Goal: Navigation & Orientation: Find specific page/section

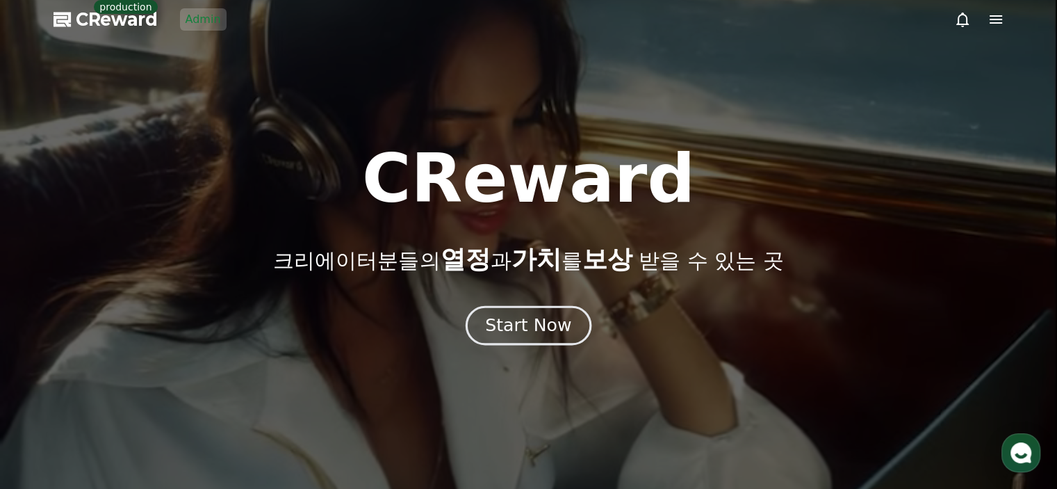
click at [542, 341] on button "Start Now" at bounding box center [529, 325] width 126 height 40
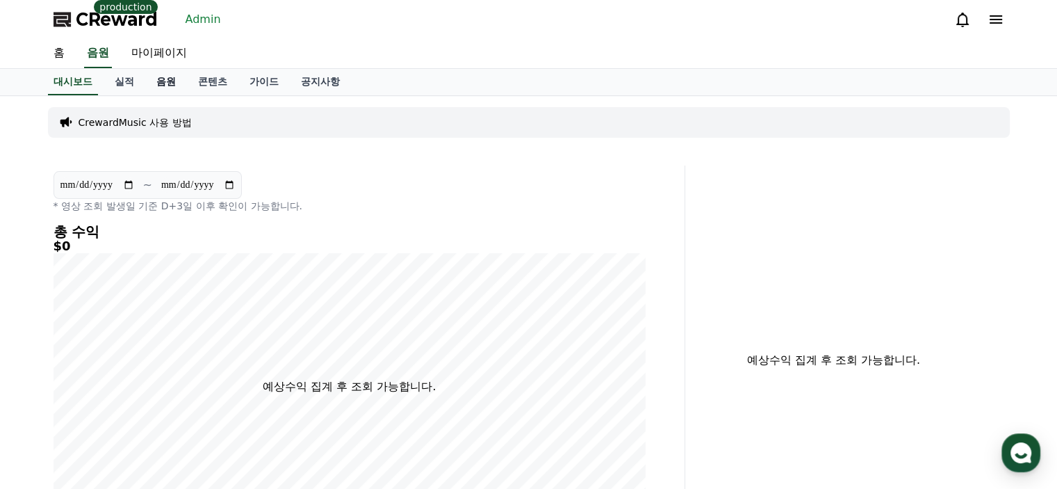
click at [153, 79] on link "음원" at bounding box center [166, 82] width 42 height 26
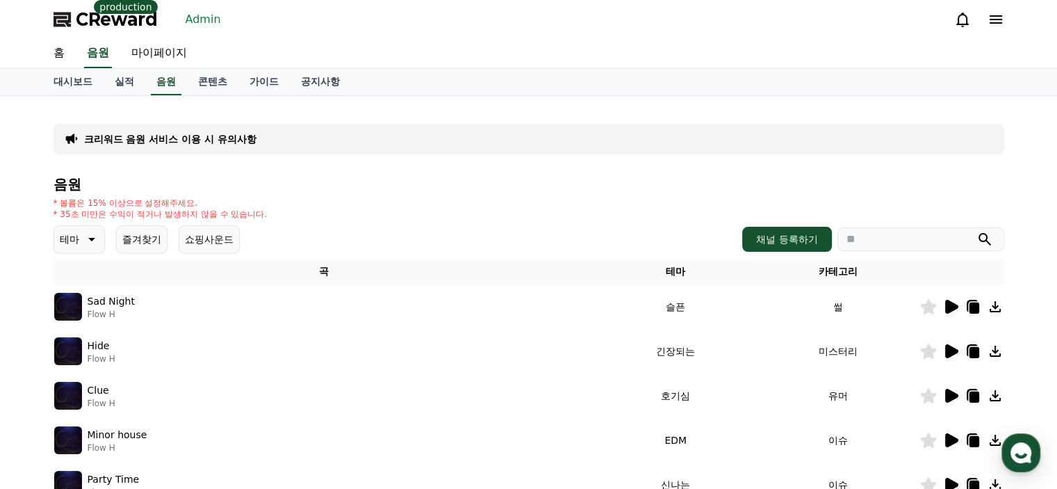
click at [186, 17] on link "Admin" at bounding box center [203, 19] width 47 height 22
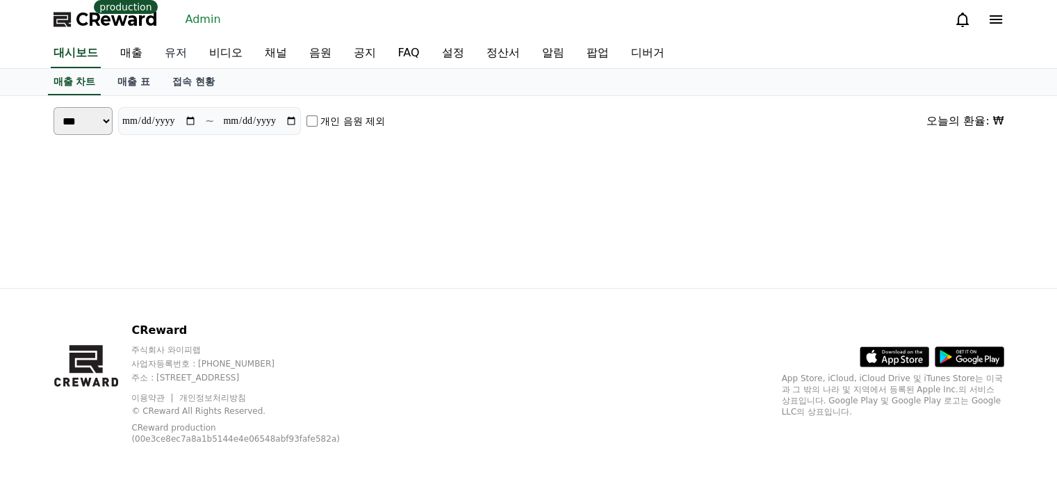
click at [181, 57] on link "유저" at bounding box center [176, 53] width 44 height 29
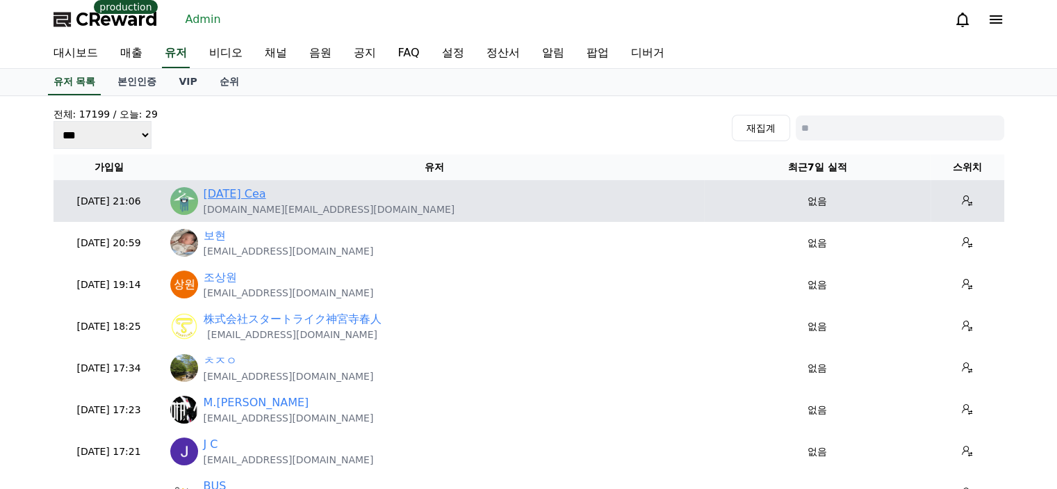
click at [228, 199] on link "[DATE] Cea" at bounding box center [235, 194] width 63 height 17
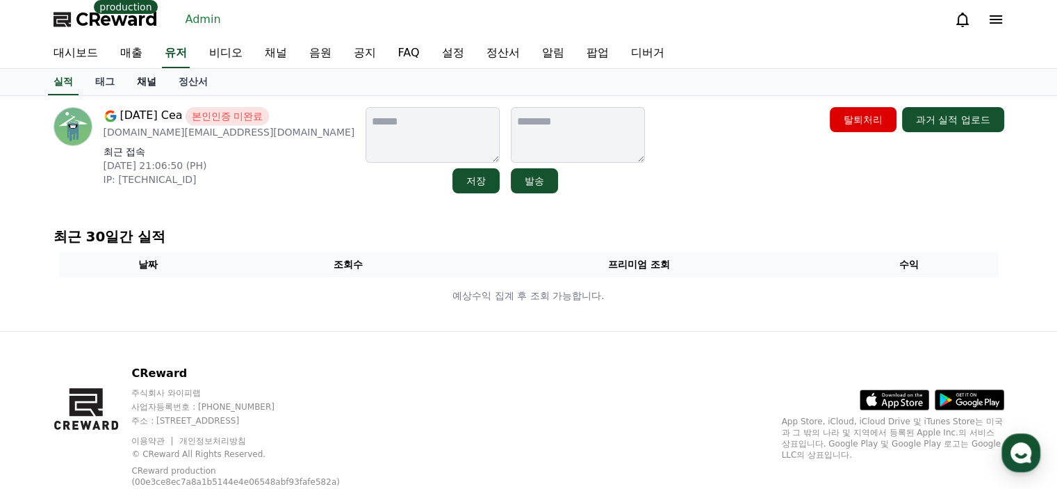
click at [151, 84] on link "채널" at bounding box center [147, 82] width 42 height 26
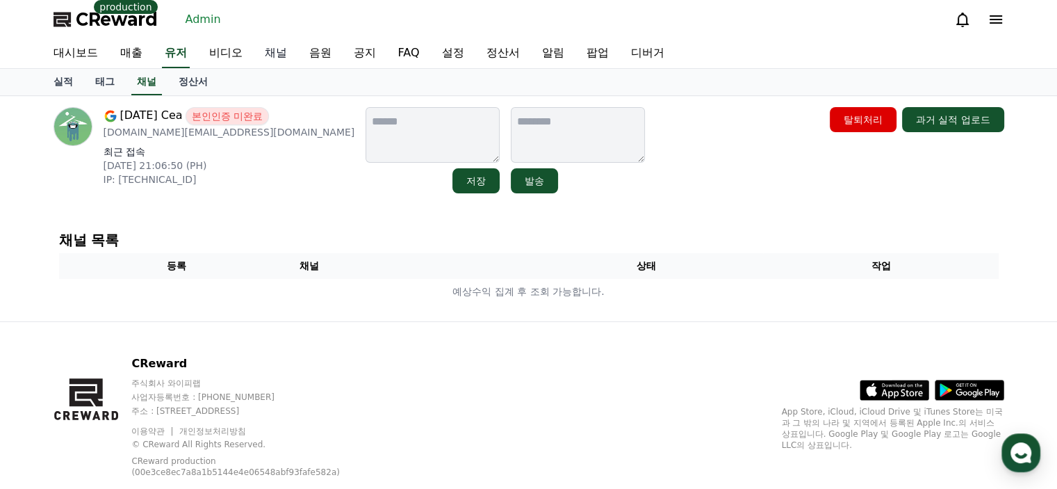
click at [270, 58] on link "채널" at bounding box center [276, 53] width 44 height 29
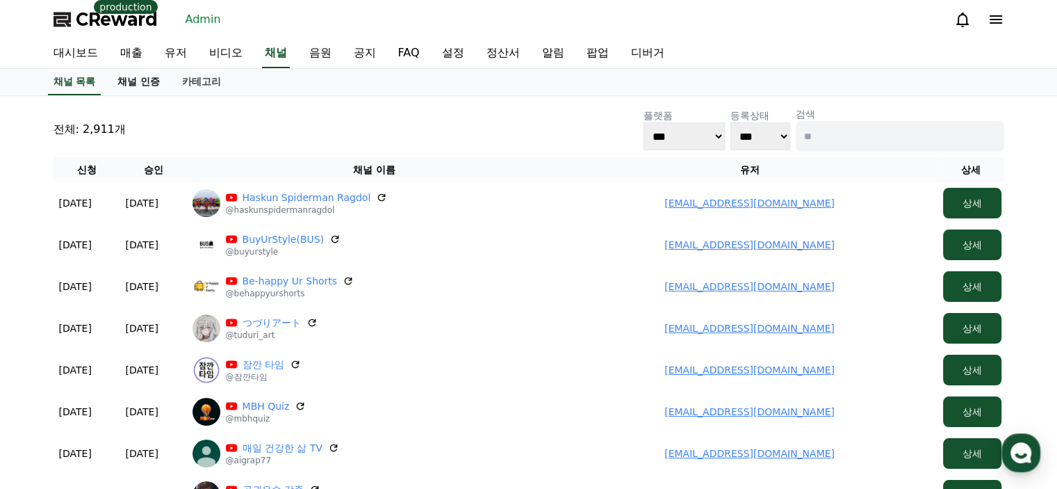
click at [139, 79] on link "채널 인증" at bounding box center [138, 82] width 65 height 26
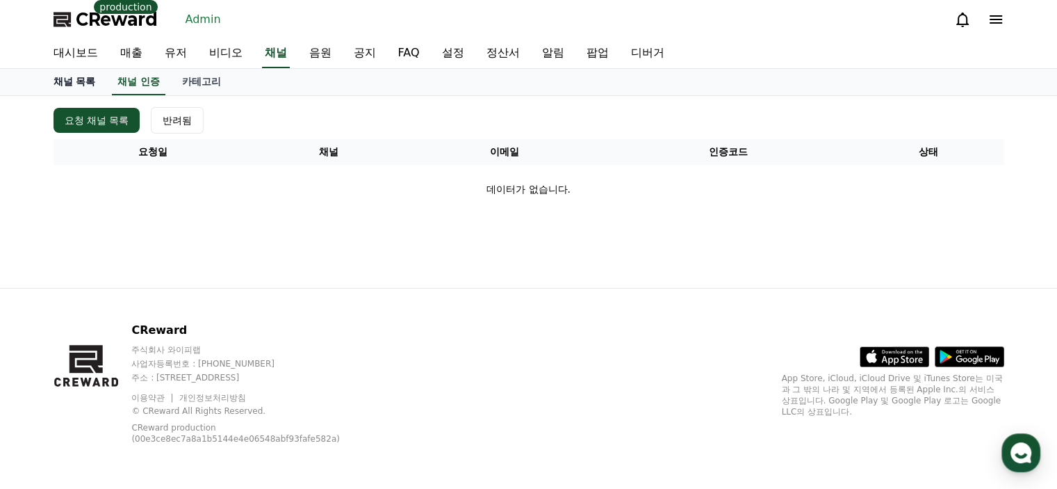
click at [92, 86] on link "채널 목록" at bounding box center [74, 82] width 65 height 26
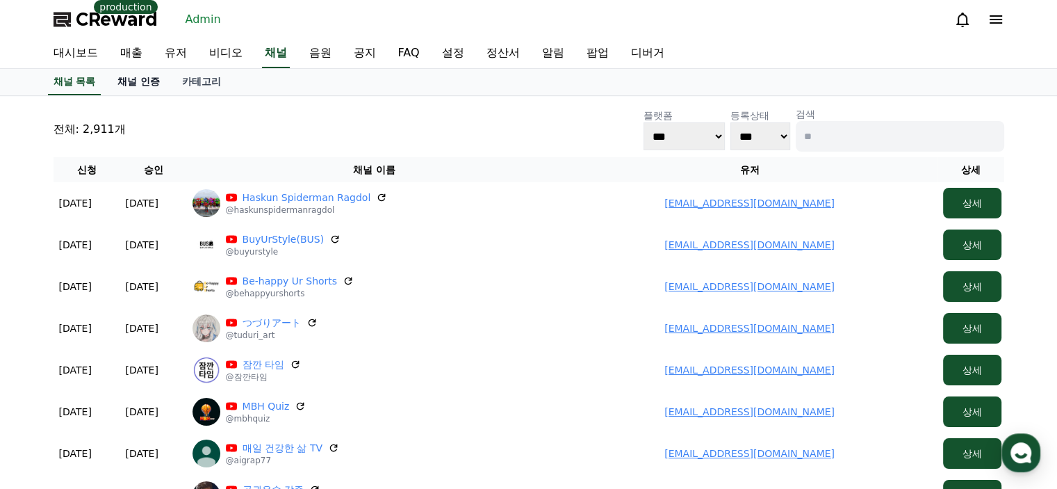
click at [122, 81] on link "채널 인증" at bounding box center [138, 82] width 65 height 26
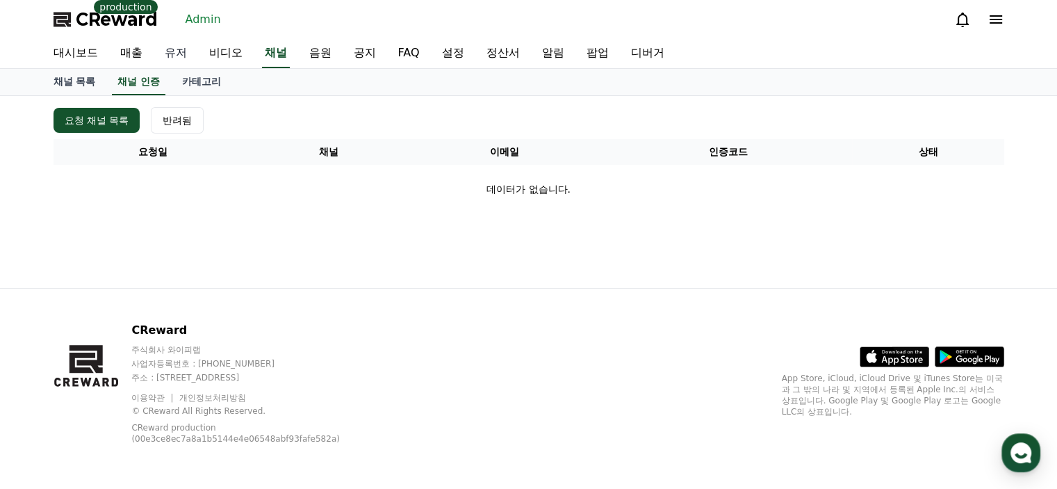
click at [186, 51] on link "유저" at bounding box center [176, 53] width 44 height 29
